Goal: Register for event/course

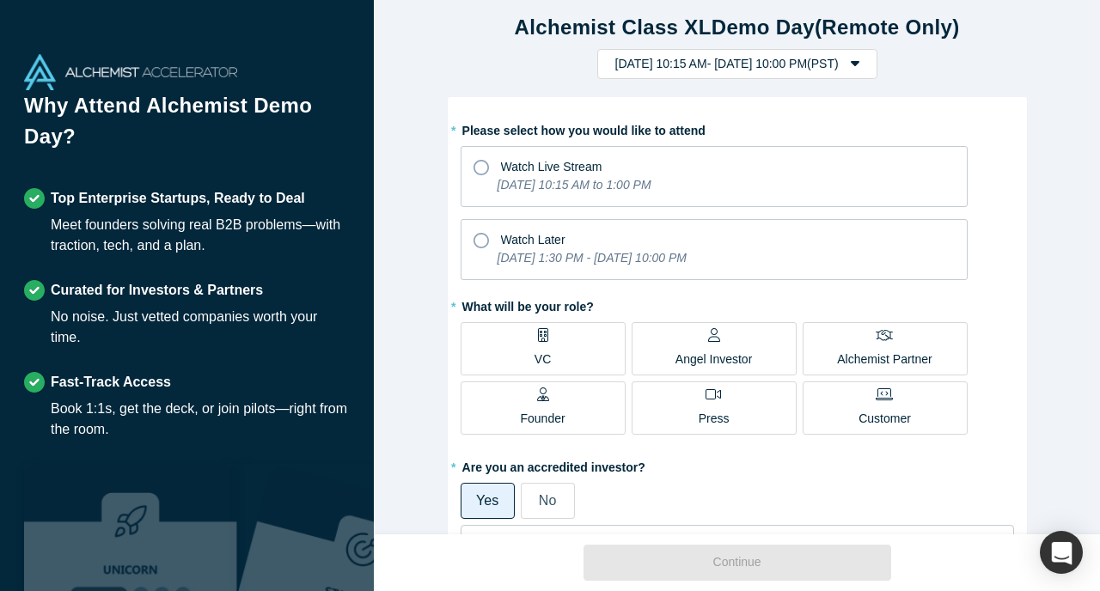
scroll to position [7, 0]
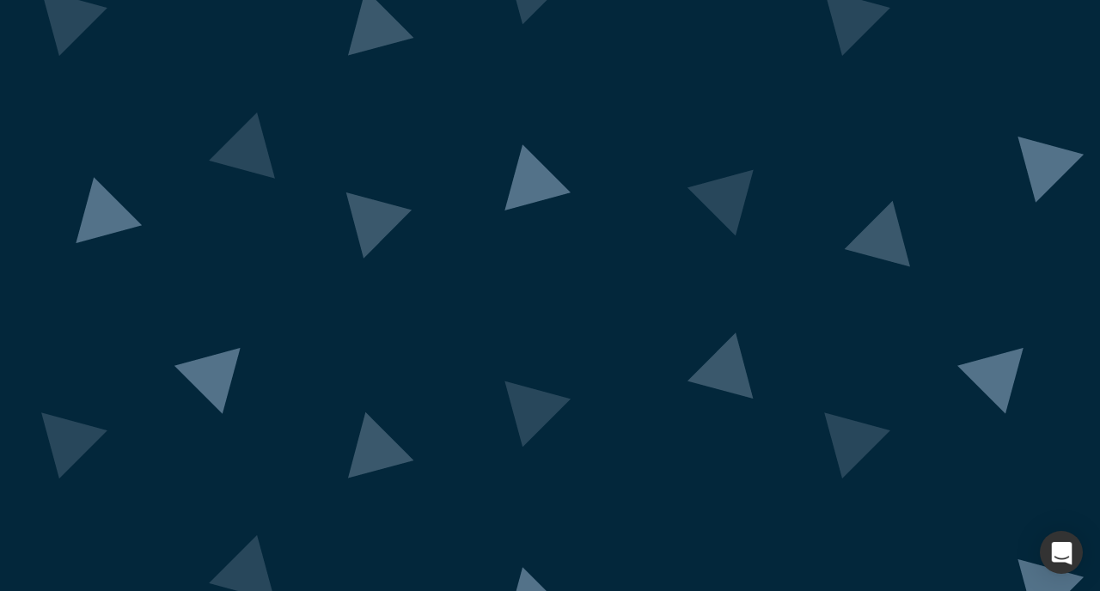
scroll to position [135, 0]
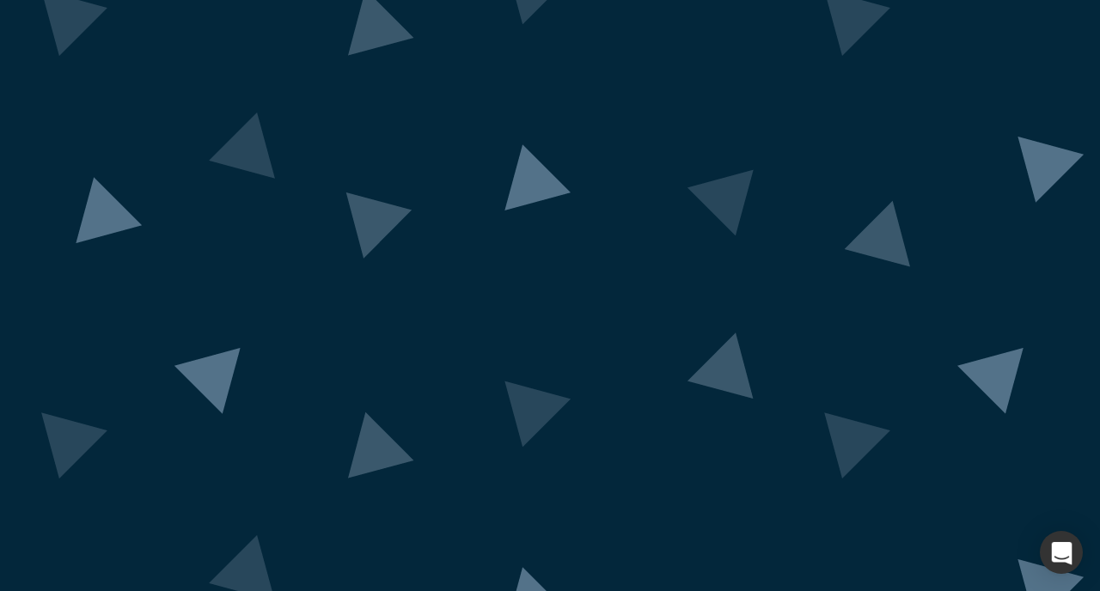
scroll to position [9, 0]
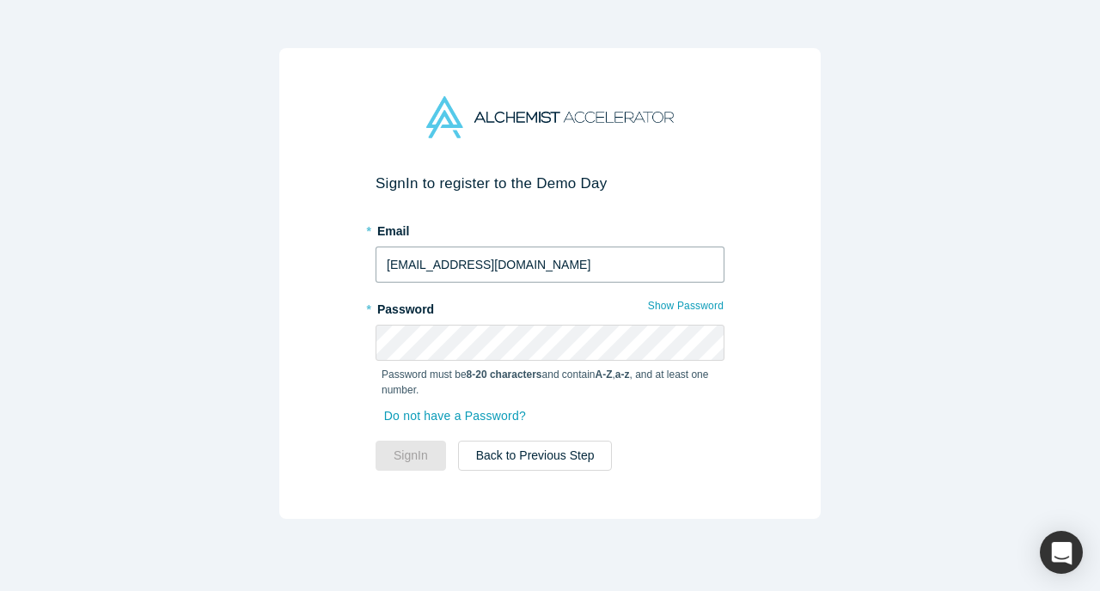
click at [545, 265] on input "icjantw@gmail.com" at bounding box center [550, 265] width 349 height 36
